Goal: Check status: Check status

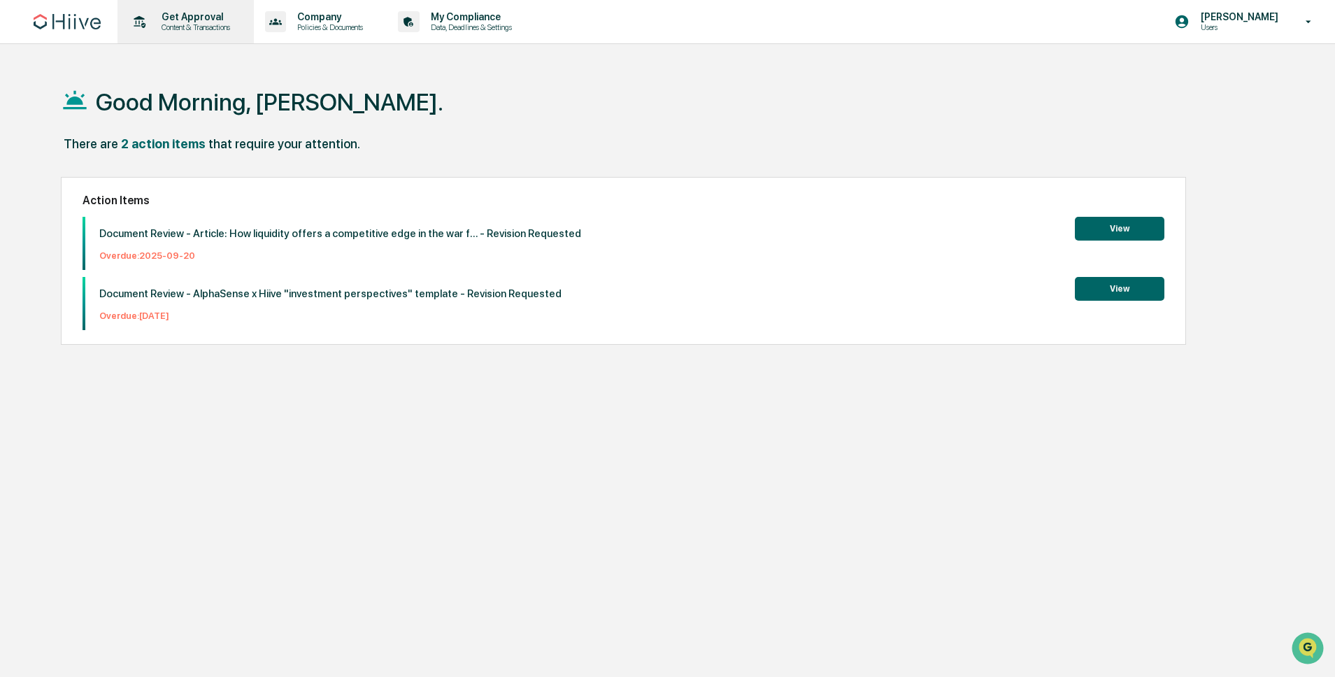
click at [168, 22] on p "Content & Transactions" at bounding box center [193, 27] width 87 height 10
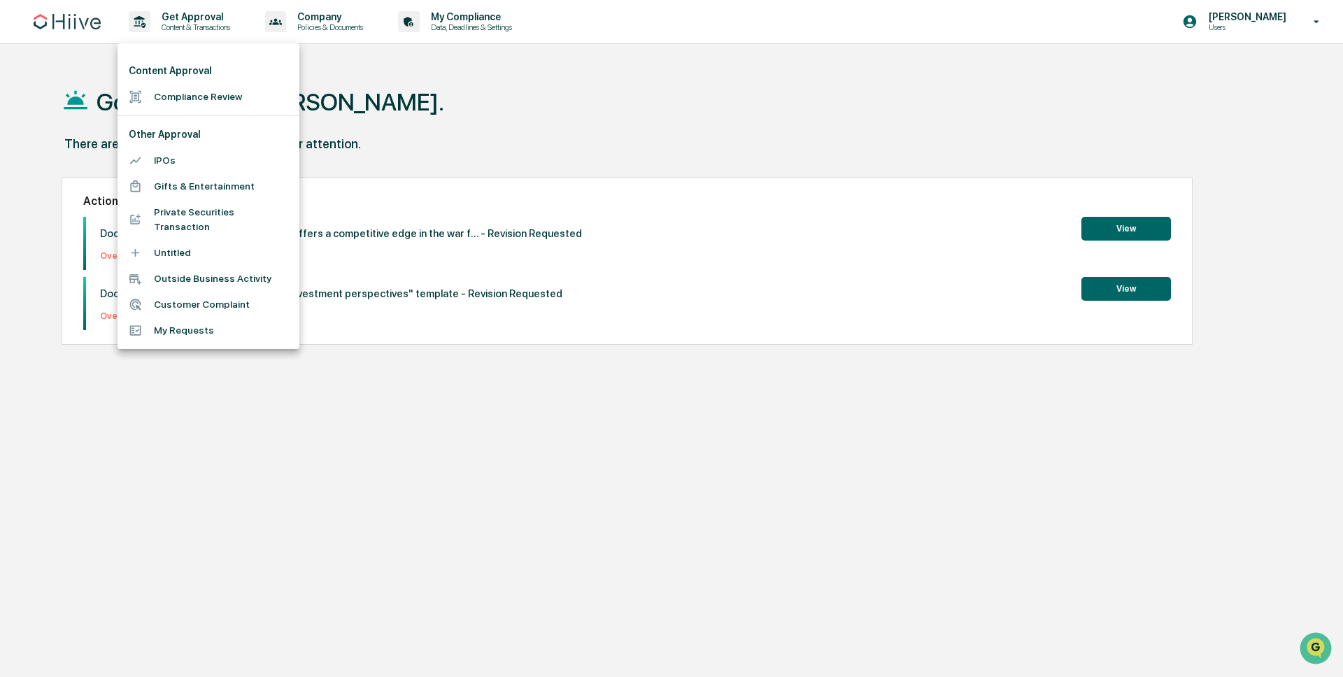
click at [113, 23] on div at bounding box center [671, 338] width 1343 height 677
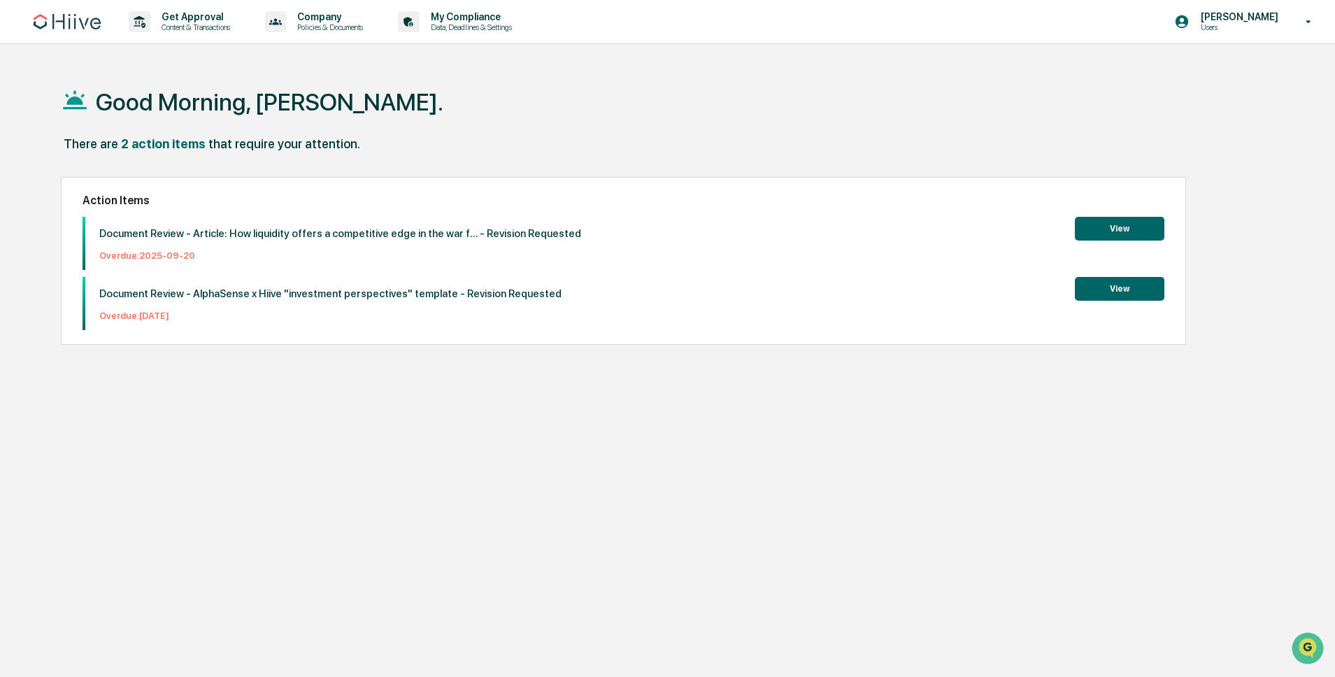
click at [79, 22] on div at bounding box center [667, 338] width 1335 height 677
click at [52, 24] on img at bounding box center [67, 21] width 67 height 15
click at [192, 22] on p "Content & Transactions" at bounding box center [193, 27] width 87 height 10
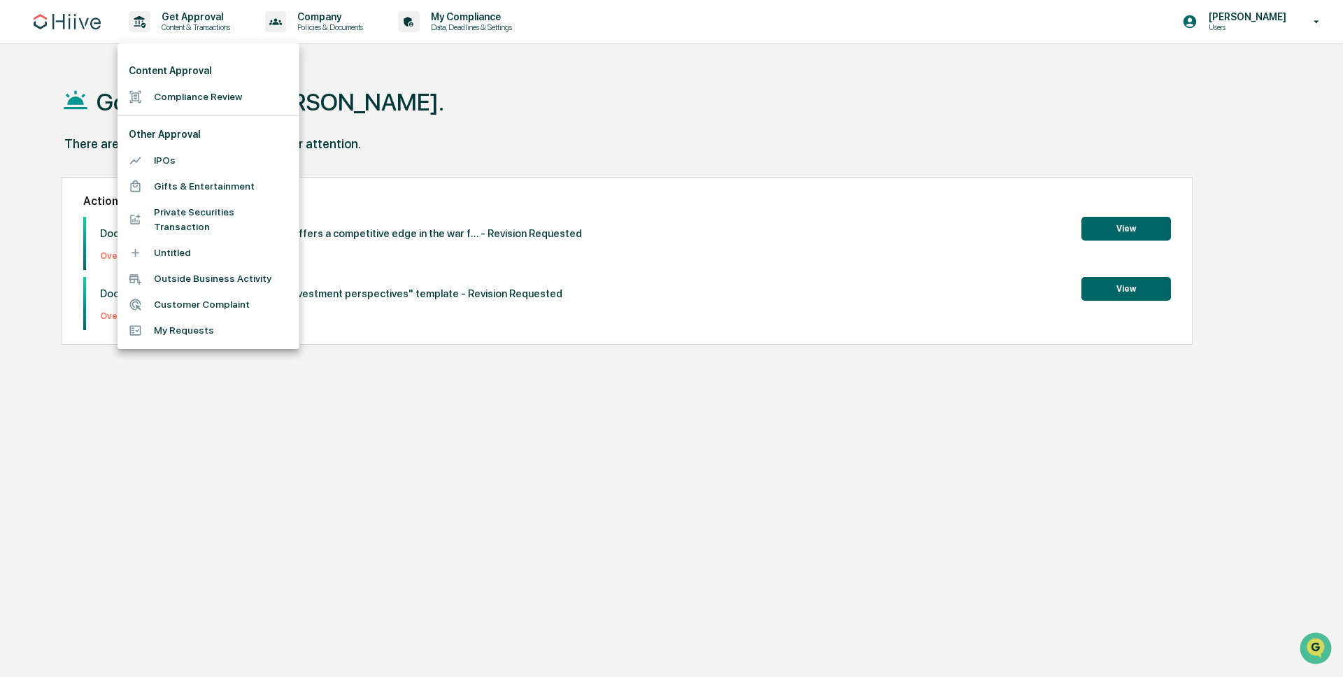
click at [199, 93] on li "Compliance Review" at bounding box center [208, 97] width 182 height 26
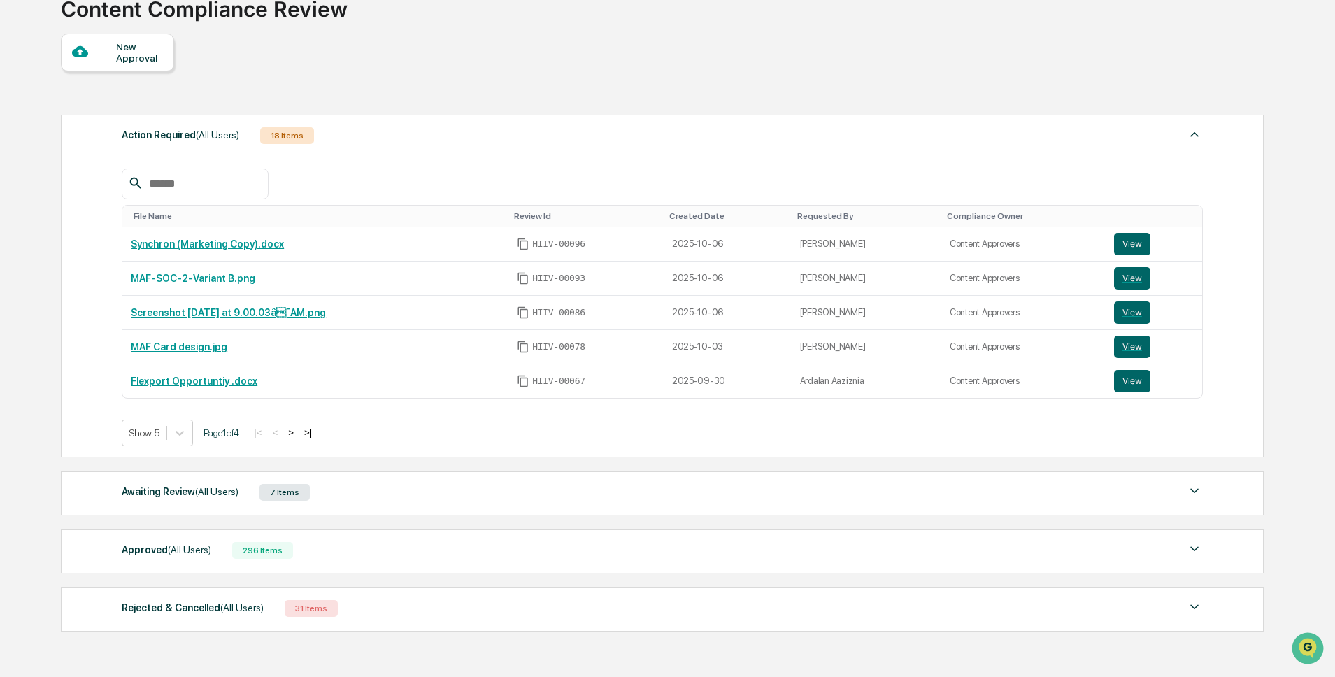
scroll to position [115, 0]
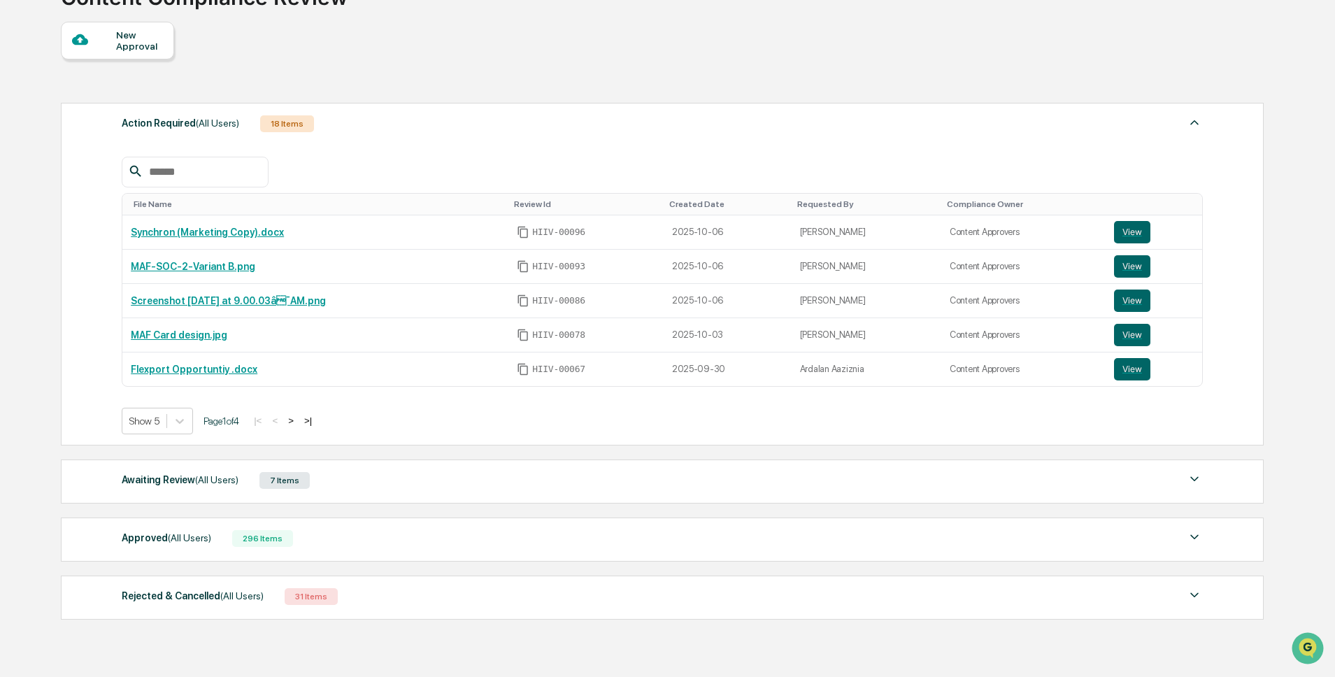
click at [250, 491] on div "Awaiting Review (All Users) 7 Items File Name Review Id Created Date Requested …" at bounding box center [662, 482] width 1203 height 44
click at [252, 487] on div "Awaiting Review (All Users) 7 Items" at bounding box center [662, 481] width 1081 height 20
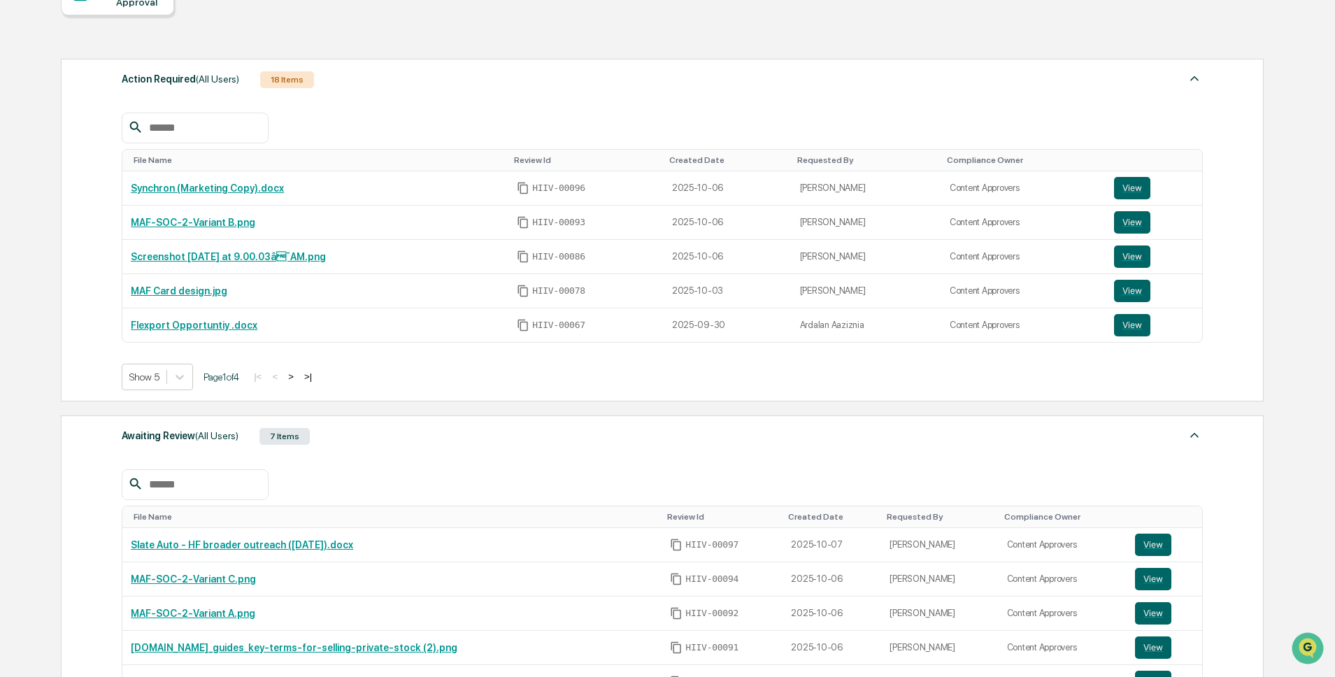
scroll to position [399, 0]
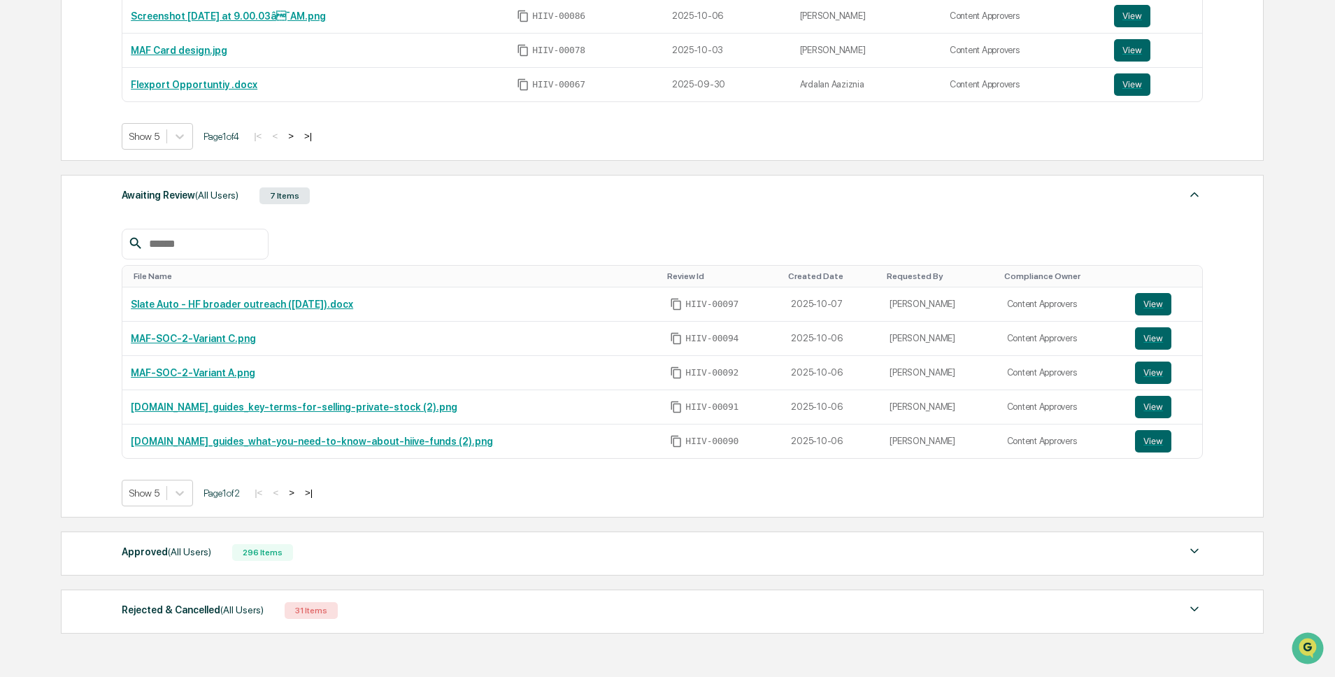
click at [299, 492] on button ">" at bounding box center [292, 493] width 14 height 12
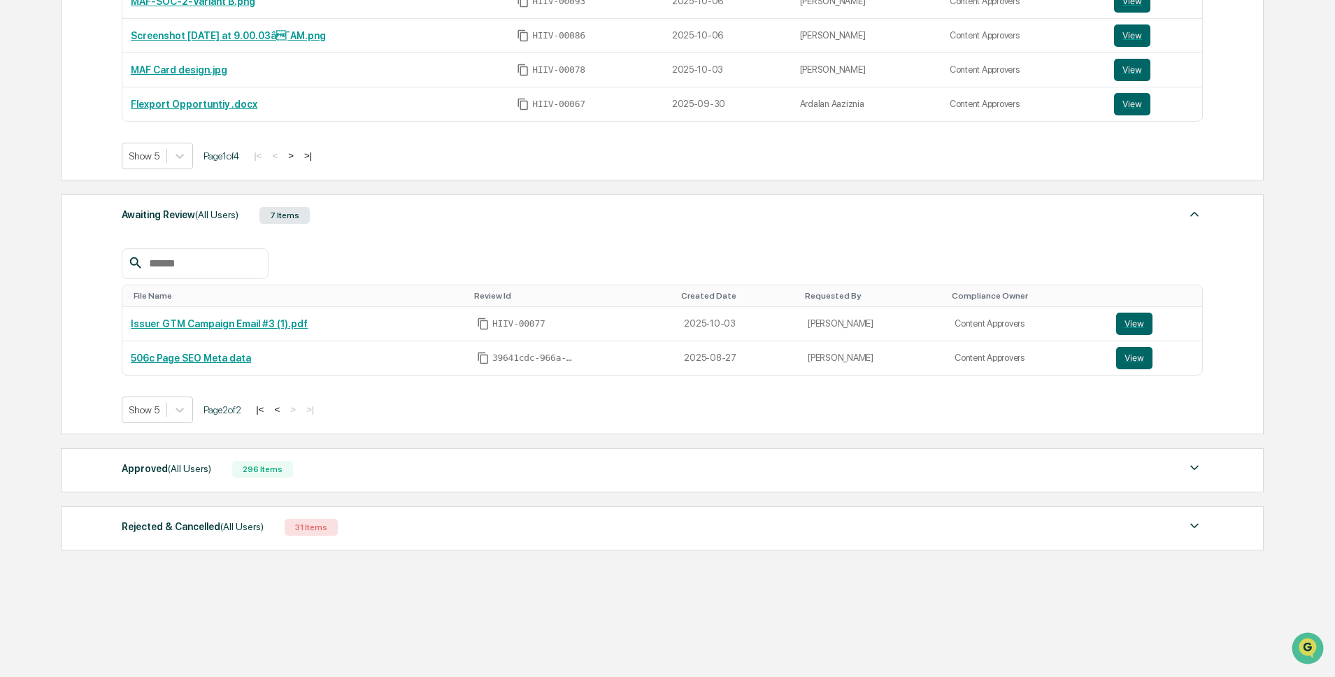
scroll to position [380, 0]
click at [284, 406] on button "<" at bounding box center [277, 410] width 14 height 12
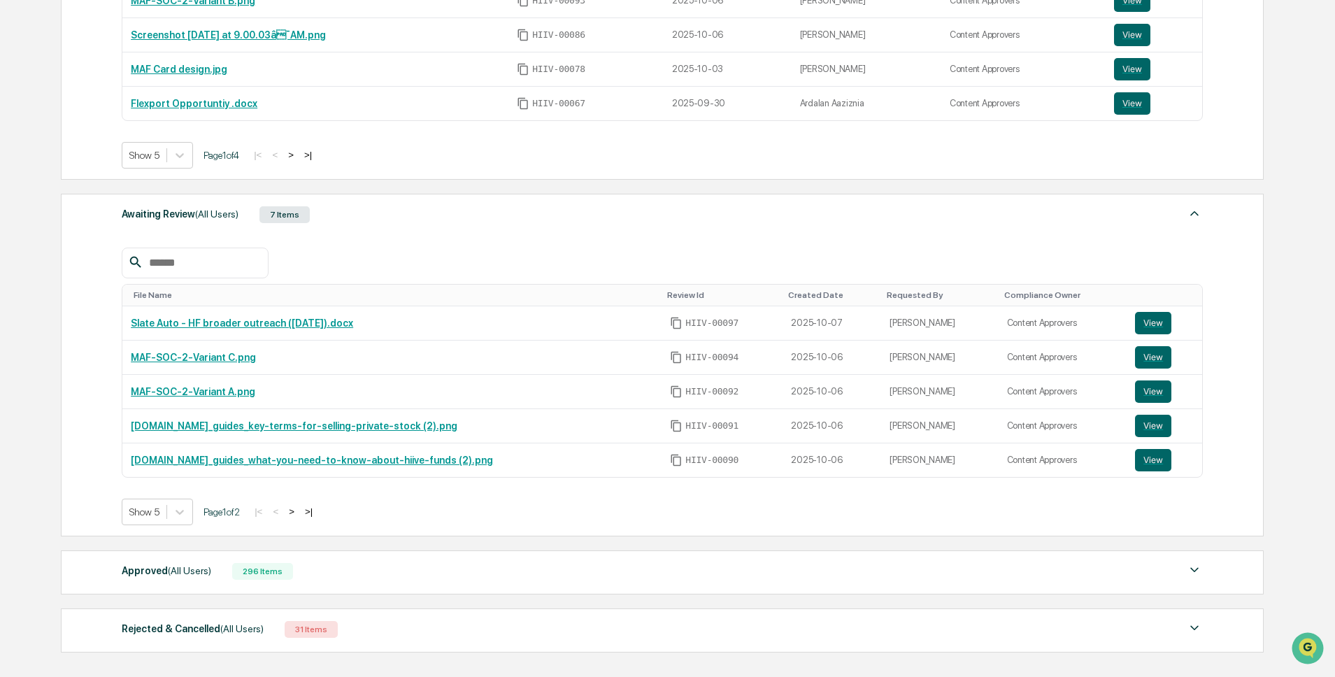
click at [174, 576] on div "Approved (All Users)" at bounding box center [167, 571] width 90 height 18
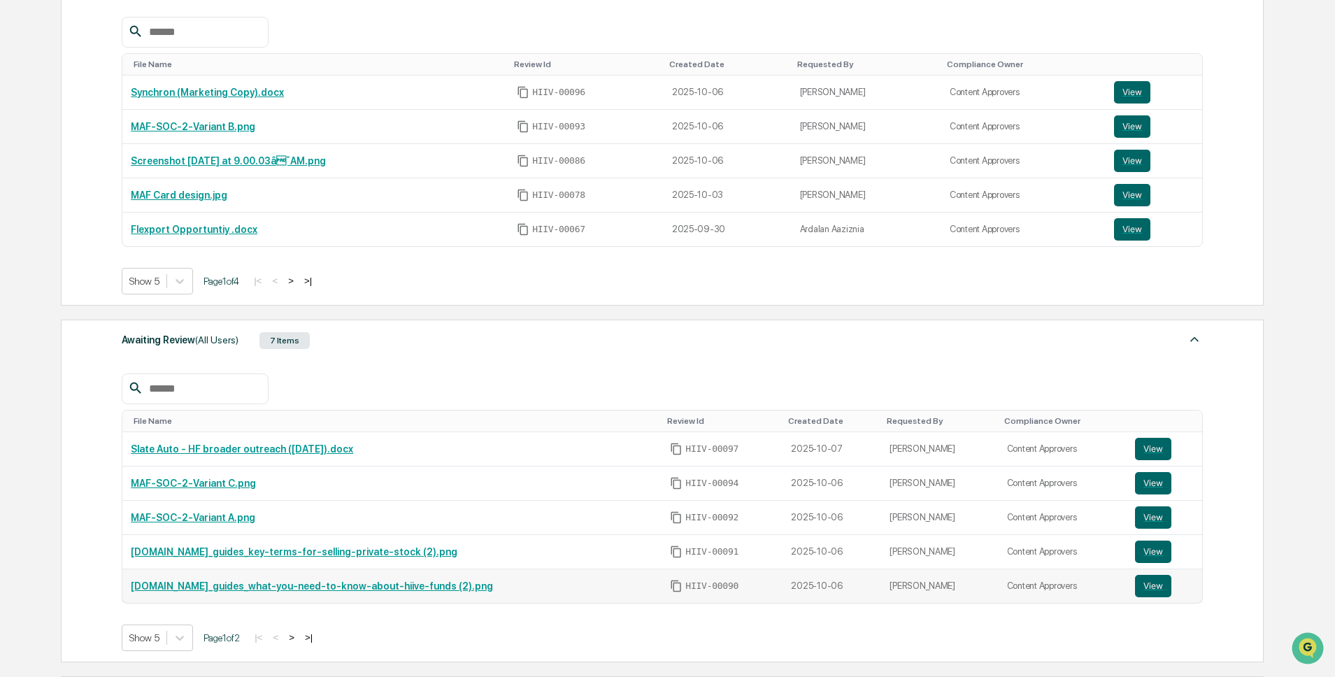
scroll to position [256, 0]
